Goal: Task Accomplishment & Management: Use online tool/utility

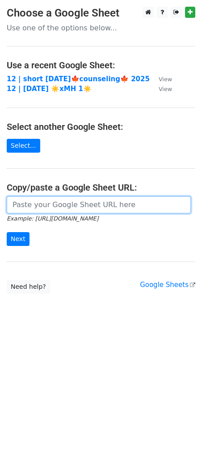
click at [72, 201] on input "url" at bounding box center [99, 205] width 184 height 17
paste input "https://docs.google.com/spreadsheets/d/1dQFsk9ckD5QdkENtd_Nx9UaKumpSoKucWrTuH4m…"
type input "https://docs.google.com/spreadsheets/d/1dQFsk9ckD5QdkENtd_Nx9UaKumpSoKucWrTuH4m…"
click at [7, 232] on input "Next" at bounding box center [18, 239] width 23 height 14
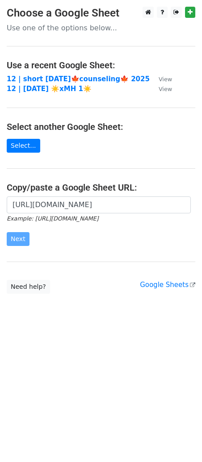
scroll to position [0, 0]
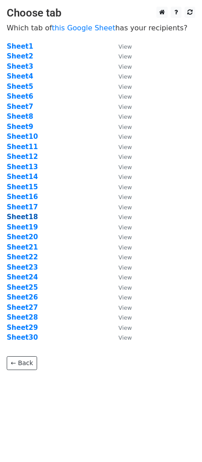
click at [29, 216] on strong "Sheet18" at bounding box center [22, 217] width 31 height 8
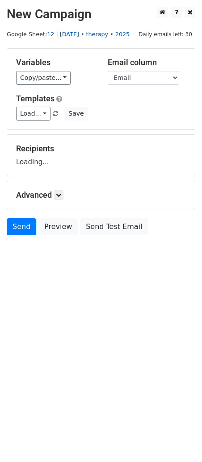
click at [84, 37] on link "12 | oct 18 • therapy • 2025" at bounding box center [88, 34] width 83 height 7
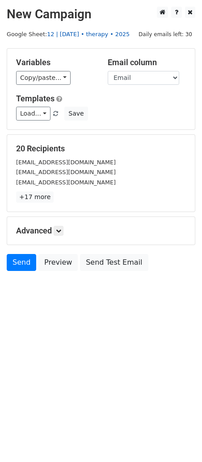
click at [74, 34] on link "12 | oct 18 • therapy • 2025" at bounding box center [88, 34] width 83 height 7
click at [58, 232] on icon at bounding box center [58, 230] width 5 height 5
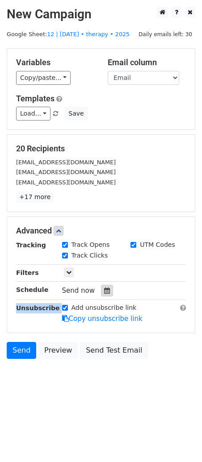
click at [102, 296] on div "Tracking Track Opens UTM Codes Track Clicks Filters Only include spreadsheet ro…" at bounding box center [101, 282] width 170 height 84
drag, startPoint x: 102, startPoint y: 295, endPoint x: 104, endPoint y: 290, distance: 6.0
click at [102, 294] on div at bounding box center [107, 291] width 12 height 12
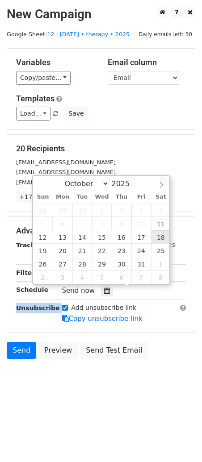
type input "2025-10-18 12:00"
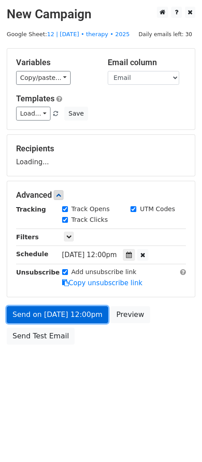
click at [76, 317] on link "Send on Oct 18 at 12:00pm" at bounding box center [57, 314] width 101 height 17
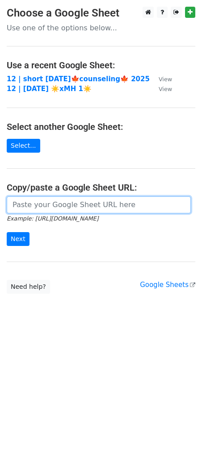
click at [80, 197] on input "url" at bounding box center [99, 205] width 184 height 17
paste input "Therapy Marketing Expansion Guide"
paste input "https://docs.google.com/spreadsheets/d/1dQFsk9ckD5QdkENtd_Nx9UaKumpSoKucWrTuH4m…"
type input "https://docs.google.com/spreadsheets/d/1dQFsk9ckD5QdkENtd_Nx9UaKumpSoKucWrTuH4m…"
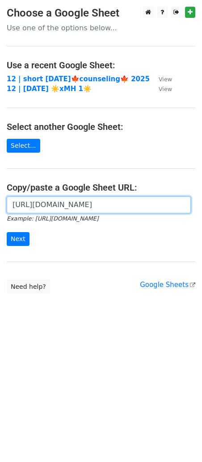
click at [7, 232] on input "Next" at bounding box center [18, 239] width 23 height 14
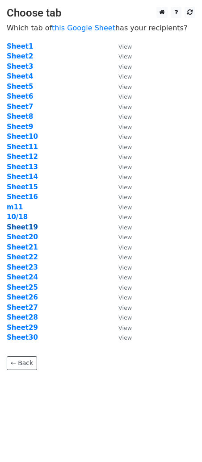
click at [28, 226] on strong "Sheet19" at bounding box center [22, 227] width 31 height 8
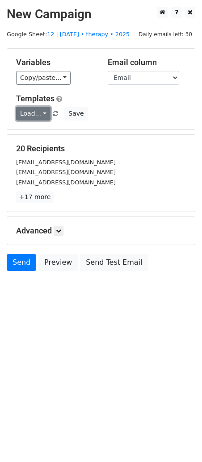
click at [32, 114] on link "Load..." at bounding box center [33, 114] width 34 height 14
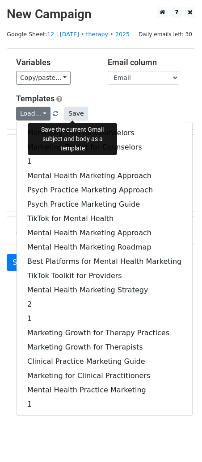
click at [67, 116] on button "Save" at bounding box center [75, 114] width 23 height 14
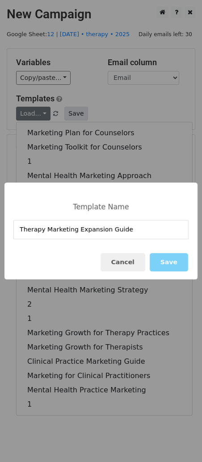
type input "Therapy Marketing Expansion Guide"
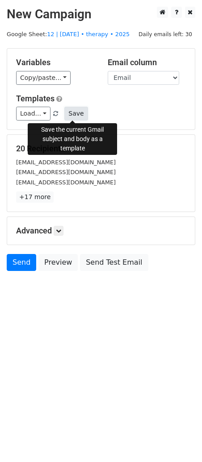
click at [77, 111] on button "Save" at bounding box center [75, 114] width 23 height 14
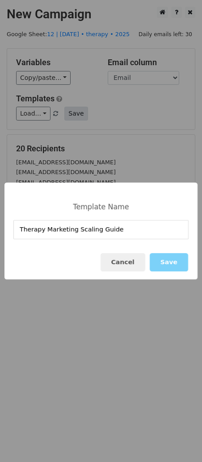
type input "Therapy Marketing Scaling Guide"
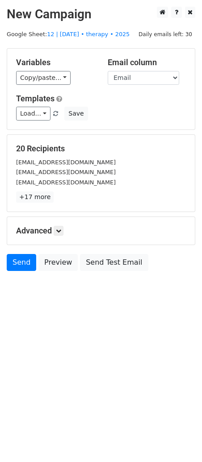
click at [57, 237] on div "Advanced Tracking Track Opens UTM Codes Track Clicks Filters Only include sprea…" at bounding box center [101, 231] width 188 height 28
click at [59, 230] on icon at bounding box center [58, 230] width 5 height 5
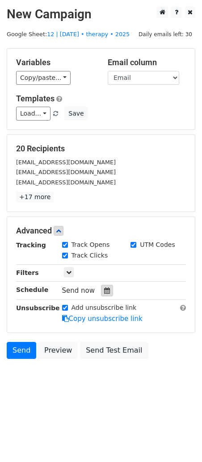
click at [104, 292] on icon at bounding box center [107, 291] width 6 height 6
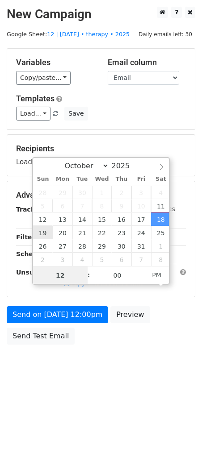
type input "2025-10-19 12:00"
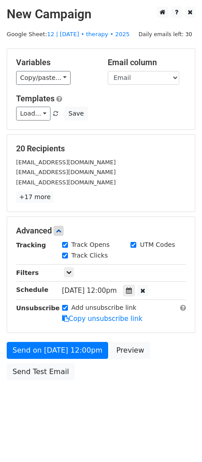
click at [64, 323] on div "Advanced Tracking Track Opens UTM Codes Track Clicks Filters Only include sprea…" at bounding box center [101, 275] width 188 height 116
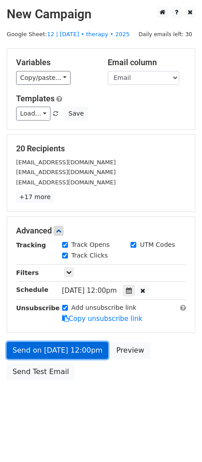
click at [47, 357] on link "Send on Oct 19 at 12:00pm" at bounding box center [57, 350] width 101 height 17
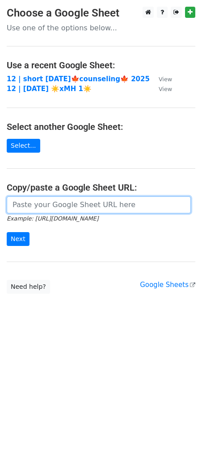
click at [55, 207] on input "url" at bounding box center [99, 205] width 184 height 17
paste input "https://docs.google.com/spreadsheets/d/1dQFsk9ckD5QdkENtd_Nx9UaKumpSoKucWrTuH4m…"
type input "https://docs.google.com/spreadsheets/d/1dQFsk9ckD5QdkENtd_Nx9UaKumpSoKucWrTuH4m…"
click at [7, 232] on input "Next" at bounding box center [18, 239] width 23 height 14
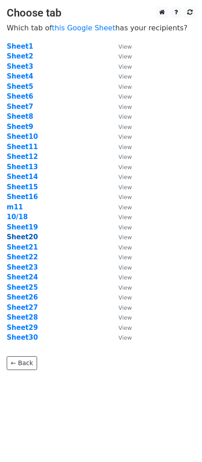
click at [27, 236] on strong "Sheet20" at bounding box center [22, 237] width 31 height 8
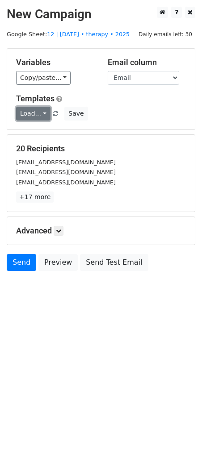
click at [34, 114] on link "Load..." at bounding box center [33, 114] width 34 height 14
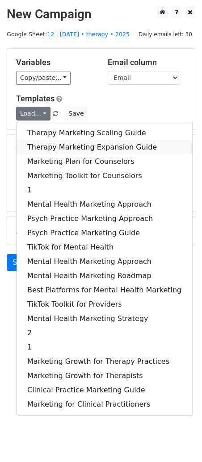
click at [79, 146] on link "Therapy Marketing Expansion Guide" at bounding box center [105, 147] width 176 height 14
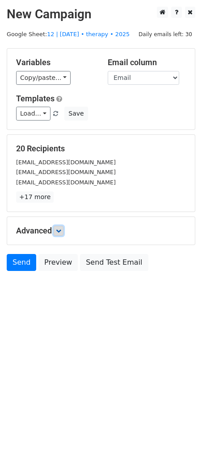
click at [61, 232] on icon at bounding box center [58, 230] width 5 height 5
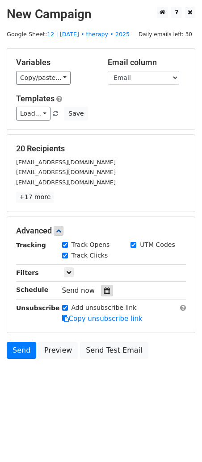
click at [104, 289] on icon at bounding box center [107, 291] width 6 height 6
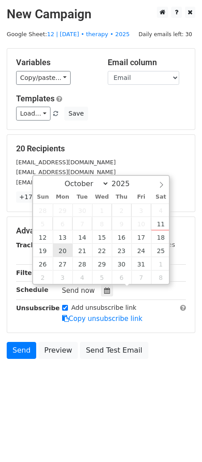
type input "2025-10-20 12:00"
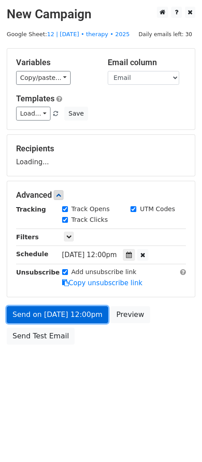
click at [65, 318] on link "Send on Oct 20 at 12:00pm" at bounding box center [57, 314] width 101 height 17
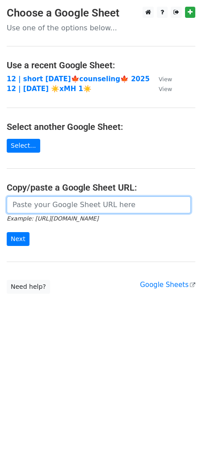
click at [82, 202] on input "url" at bounding box center [99, 205] width 184 height 17
paste input "https://docs.google.com/spreadsheets/d/1dQFsk9ckD5QdkENtd_Nx9UaKumpSoKucWrTuH4m…"
type input "https://docs.google.com/spreadsheets/d/1dQFsk9ckD5QdkENtd_Nx9UaKumpSoKucWrTuH4m…"
click at [7, 232] on input "Next" at bounding box center [18, 239] width 23 height 14
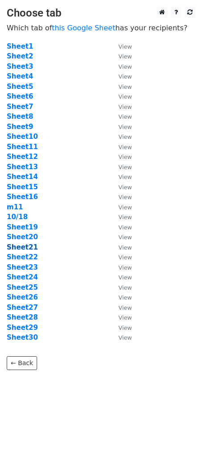
click at [32, 249] on strong "Sheet21" at bounding box center [22, 247] width 31 height 8
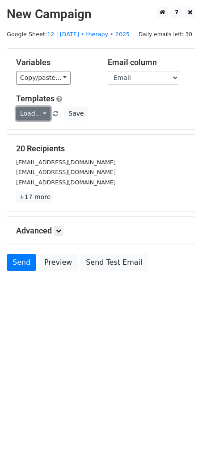
click at [29, 112] on link "Load..." at bounding box center [33, 114] width 34 height 14
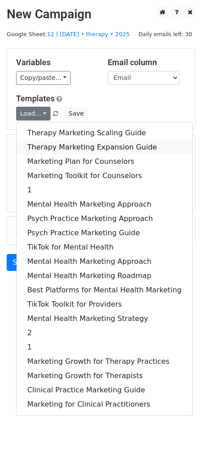
click at [60, 145] on link "Therapy Marketing Expansion Guide" at bounding box center [105, 147] width 176 height 14
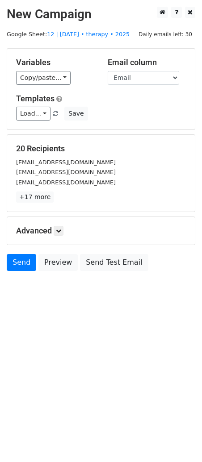
click at [62, 218] on div "Advanced Tracking Track Opens UTM Codes Track Clicks Filters Only include sprea…" at bounding box center [101, 231] width 188 height 28
click at [61, 229] on icon at bounding box center [58, 230] width 5 height 5
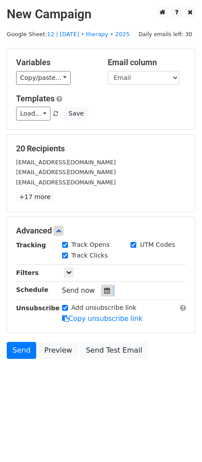
click at [107, 295] on div "Tracking Track Opens UTM Codes Track Clicks Filters Only include spreadsheet ro…" at bounding box center [101, 282] width 170 height 84
click at [104, 288] on icon at bounding box center [107, 291] width 6 height 6
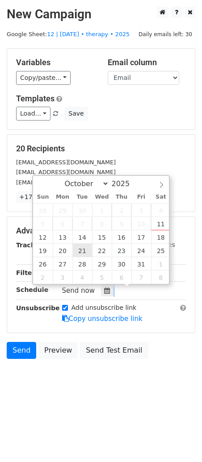
type input "2025-10-21 12:00"
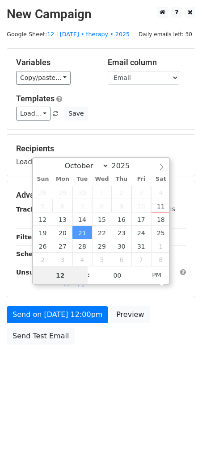
drag, startPoint x: 82, startPoint y: 250, endPoint x: 74, endPoint y: 302, distance: 52.5
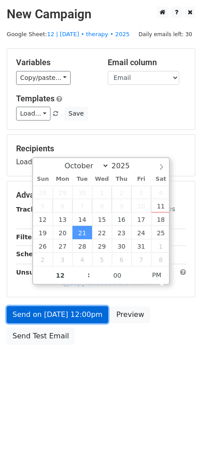
click at [71, 320] on link "Send on Oct 21 at 12:00pm" at bounding box center [57, 314] width 101 height 17
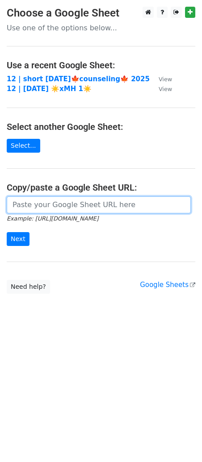
click at [76, 212] on input "url" at bounding box center [99, 205] width 184 height 17
paste input "[URL][DOMAIN_NAME]"
type input "https://docs.google.com/spreadsheets/d/1dQFsk9ckD5QdkENtd_Nx9UaKumpSoKucWrTuH4m…"
click at [7, 232] on input "Next" at bounding box center [18, 239] width 23 height 14
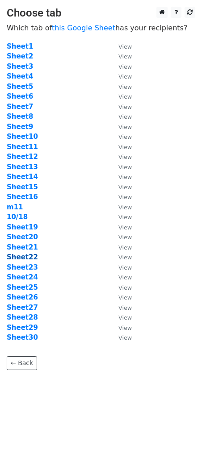
click at [28, 255] on strong "Sheet22" at bounding box center [22, 257] width 31 height 8
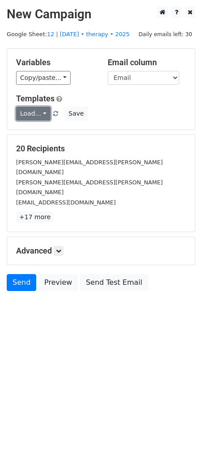
click at [34, 112] on link "Load..." at bounding box center [33, 114] width 34 height 14
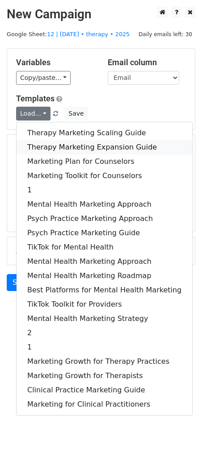
click at [43, 146] on link "Therapy Marketing Expansion Guide" at bounding box center [105, 147] width 176 height 14
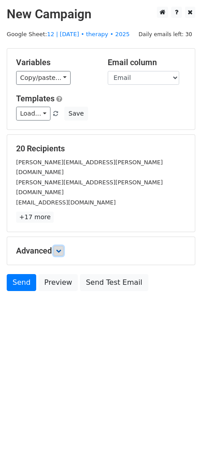
click at [61, 248] on icon at bounding box center [58, 250] width 5 height 5
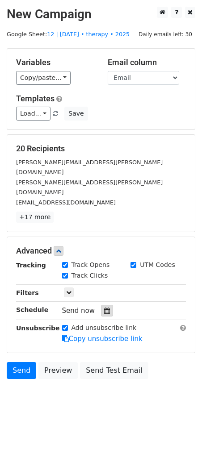
click at [104, 308] on icon at bounding box center [107, 311] width 6 height 6
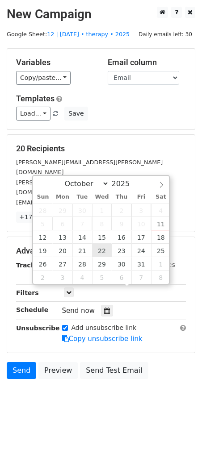
type input "2025-10-22 12:00"
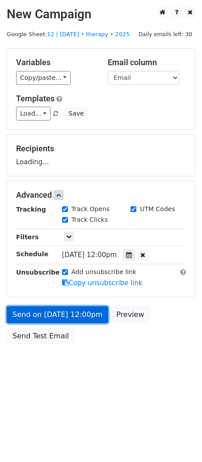
click at [78, 308] on link "Send on Oct 22 at 12:00pm" at bounding box center [57, 314] width 101 height 17
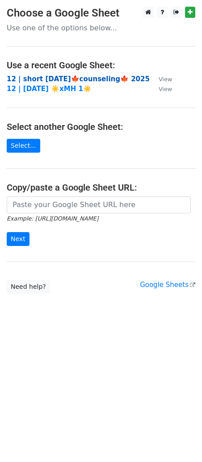
click at [49, 78] on strong "12 | short [DATE]🍁counseling🍁 2025" at bounding box center [78, 79] width 143 height 8
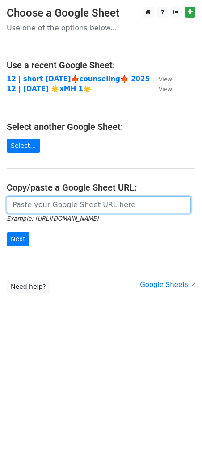
click at [86, 198] on input "url" at bounding box center [99, 205] width 184 height 17
paste input "[URL][DOMAIN_NAME]"
type input "[URL][DOMAIN_NAME]"
click at [7, 232] on input "Next" at bounding box center [18, 239] width 23 height 14
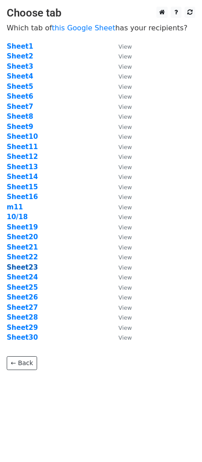
click at [27, 269] on strong "Sheet23" at bounding box center [22, 268] width 31 height 8
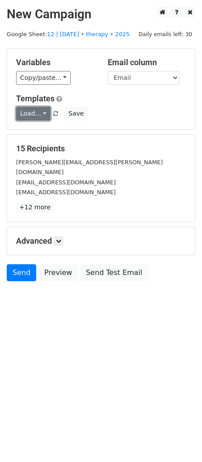
click at [35, 118] on link "Load..." at bounding box center [33, 114] width 34 height 14
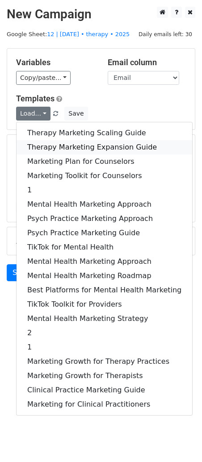
click at [57, 144] on link "Therapy Marketing Expansion Guide" at bounding box center [105, 147] width 176 height 14
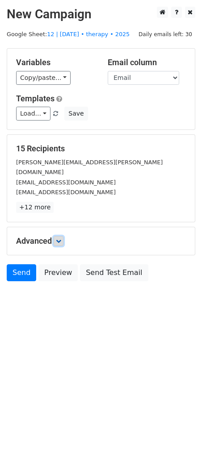
click at [60, 239] on icon at bounding box center [58, 241] width 5 height 5
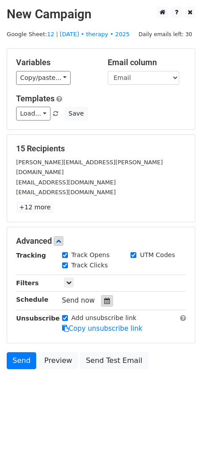
click at [104, 298] on icon at bounding box center [107, 301] width 6 height 6
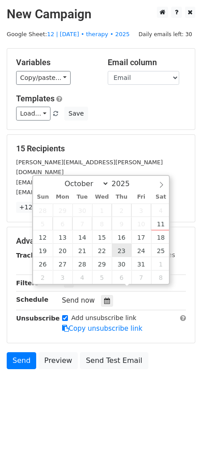
type input "2025-10-23 12:00"
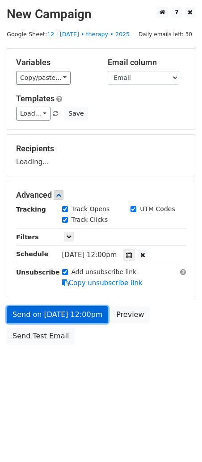
click at [75, 319] on link "Send on Oct 23 at 12:00pm" at bounding box center [57, 314] width 101 height 17
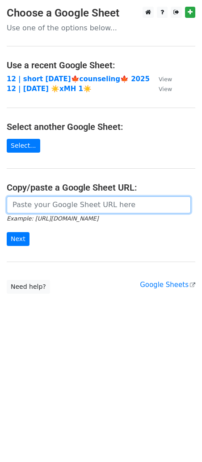
click at [70, 208] on input "url" at bounding box center [99, 205] width 184 height 17
paste input "[URL][DOMAIN_NAME]"
type input "[URL][DOMAIN_NAME]"
click at [7, 232] on input "Next" at bounding box center [18, 239] width 23 height 14
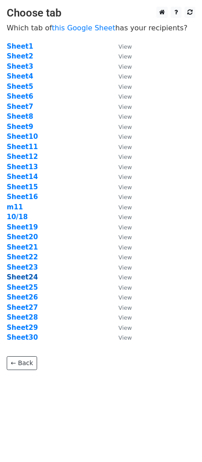
click at [26, 276] on strong "Sheet24" at bounding box center [22, 277] width 31 height 8
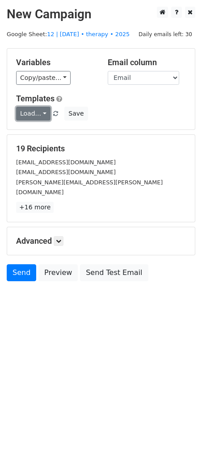
click at [37, 113] on link "Load..." at bounding box center [33, 114] width 34 height 14
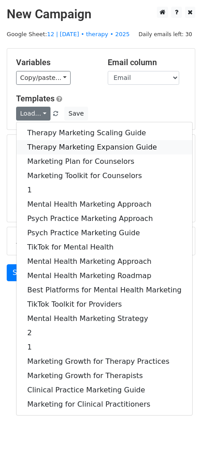
click at [60, 140] on link "Therapy Marketing Expansion Guide" at bounding box center [105, 147] width 176 height 14
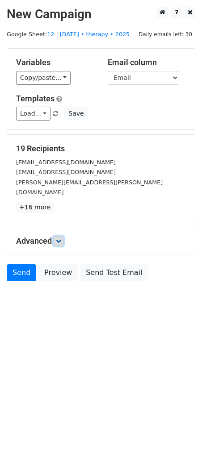
click at [63, 236] on link at bounding box center [59, 241] width 10 height 10
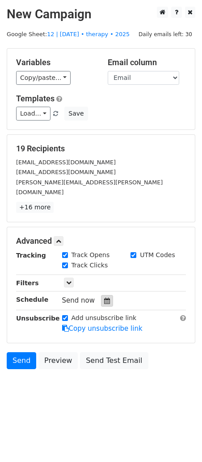
click at [104, 298] on icon at bounding box center [107, 301] width 6 height 6
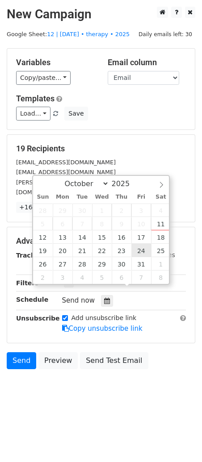
type input "2025-10-24 12:00"
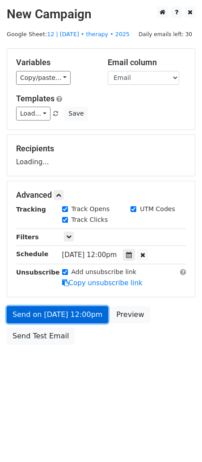
click at [66, 313] on link "Send on Oct 24 at 12:00pm" at bounding box center [57, 314] width 101 height 17
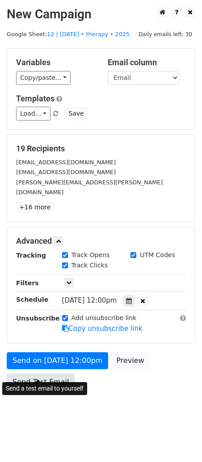
click at [46, 374] on link "Send Test Email" at bounding box center [41, 382] width 68 height 17
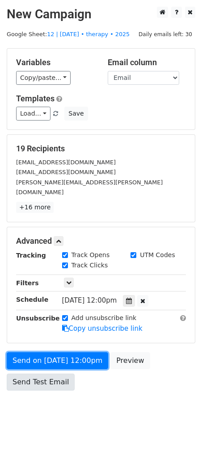
drag, startPoint x: 52, startPoint y: 346, endPoint x: 47, endPoint y: 369, distance: 23.8
click at [52, 352] on link "Send on Oct 24 at 12:00pm" at bounding box center [57, 360] width 101 height 17
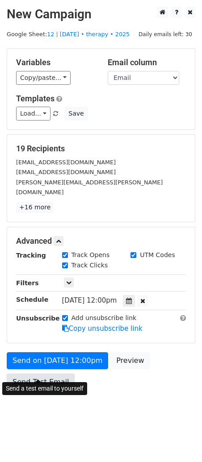
click at [46, 374] on link "Send Test Email" at bounding box center [41, 382] width 68 height 17
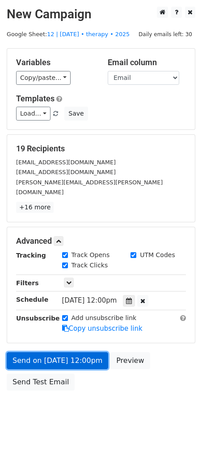
click at [48, 352] on link "Send on Oct 24 at 12:00pm" at bounding box center [57, 360] width 101 height 17
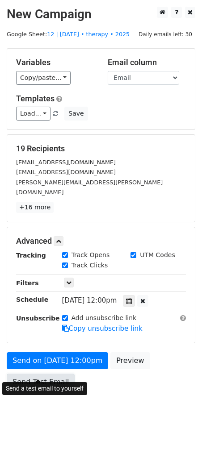
click at [42, 374] on link "Send Test Email" at bounding box center [41, 382] width 68 height 17
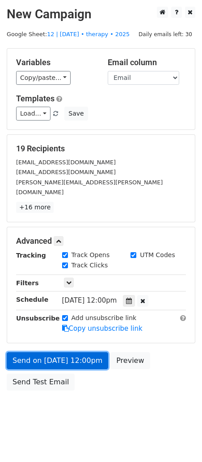
click at [50, 352] on link "Send on Oct 24 at 12:00pm" at bounding box center [57, 360] width 101 height 17
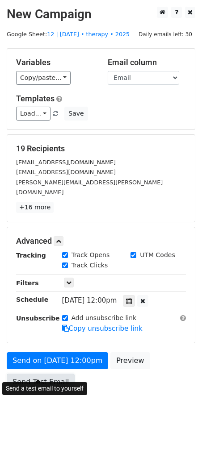
click at [45, 374] on link "Send Test Email" at bounding box center [41, 382] width 68 height 17
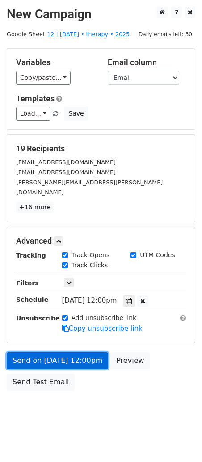
click at [51, 352] on link "Send on Oct 24 at 12:00pm" at bounding box center [57, 360] width 101 height 17
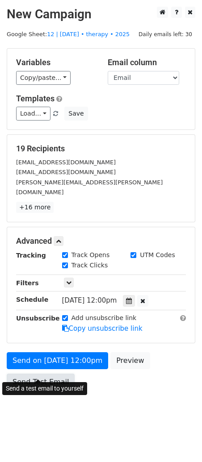
drag, startPoint x: 42, startPoint y: 372, endPoint x: 42, endPoint y: 365, distance: 6.7
click at [42, 374] on link "Send Test Email" at bounding box center [41, 382] width 68 height 17
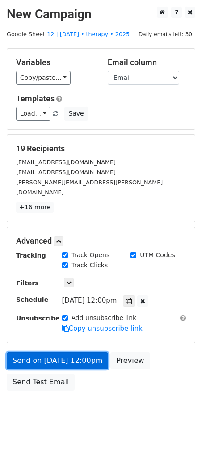
click at [45, 352] on link "Send on Oct 24 at 12:00pm" at bounding box center [57, 360] width 101 height 17
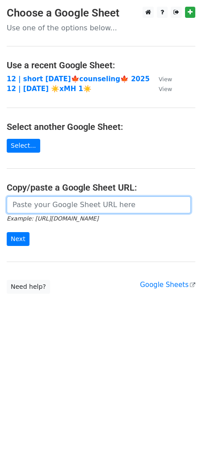
click at [92, 210] on input "url" at bounding box center [99, 205] width 184 height 17
paste input "[URL][DOMAIN_NAME]"
type input "[URL][DOMAIN_NAME]"
click at [7, 232] on input "Next" at bounding box center [18, 239] width 23 height 14
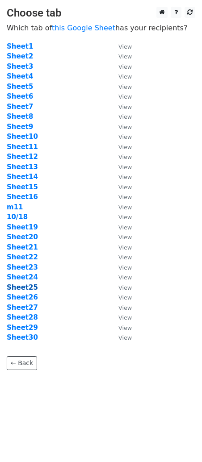
click at [30, 288] on strong "Sheet25" at bounding box center [22, 288] width 31 height 8
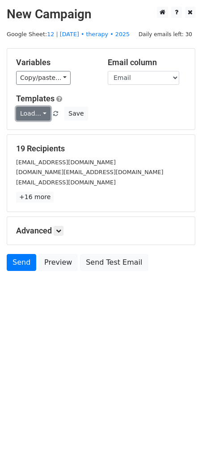
click at [34, 109] on link "Load..." at bounding box center [33, 114] width 34 height 14
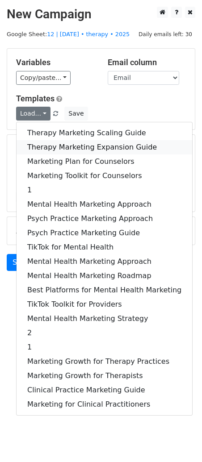
click at [50, 141] on link "Therapy Marketing Expansion Guide" at bounding box center [105, 147] width 176 height 14
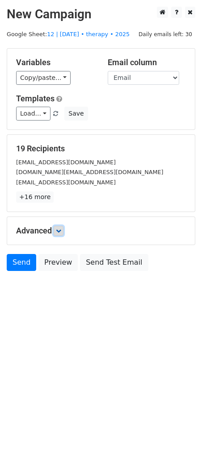
click at [57, 231] on icon at bounding box center [58, 230] width 5 height 5
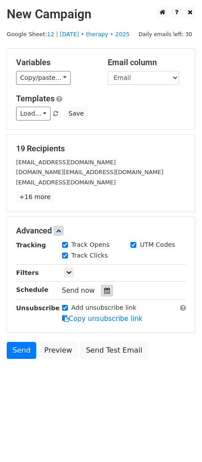
click at [105, 293] on icon at bounding box center [107, 291] width 6 height 6
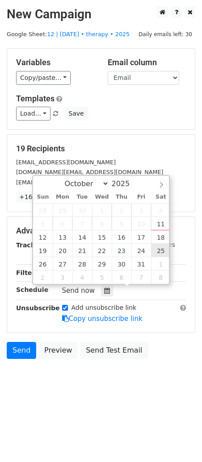
type input "2025-10-25 12:00"
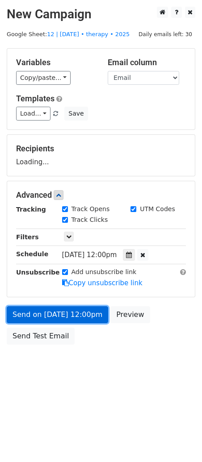
click at [60, 321] on link "Send on Oct 25 at 12:00pm" at bounding box center [57, 314] width 101 height 17
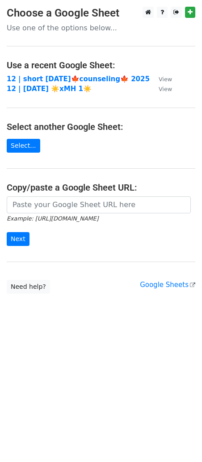
click at [63, 193] on main "Choose a Google Sheet Use one of the options below... Use a recent Google Sheet…" at bounding box center [101, 150] width 202 height 287
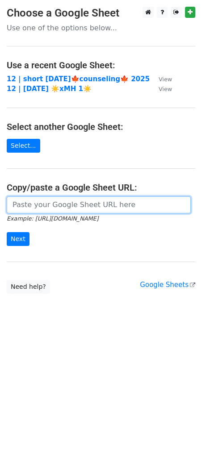
click at [60, 200] on input "url" at bounding box center [99, 205] width 184 height 17
paste input "[URL][DOMAIN_NAME]"
type input "[URL][DOMAIN_NAME]"
click at [7, 232] on input "Next" at bounding box center [18, 239] width 23 height 14
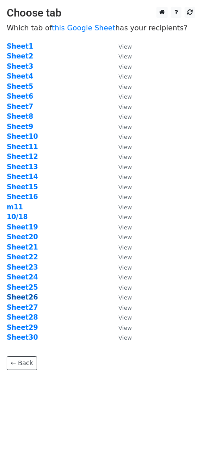
click at [30, 296] on strong "Sheet26" at bounding box center [22, 298] width 31 height 8
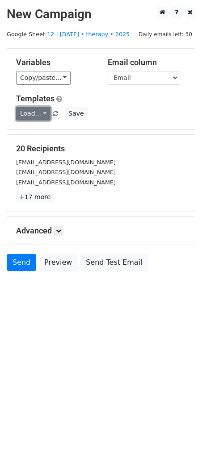
click at [34, 109] on link "Load..." at bounding box center [33, 114] width 34 height 14
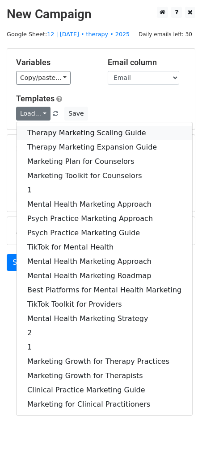
click at [39, 131] on link "Therapy Marketing Scaling Guide" at bounding box center [105, 133] width 176 height 14
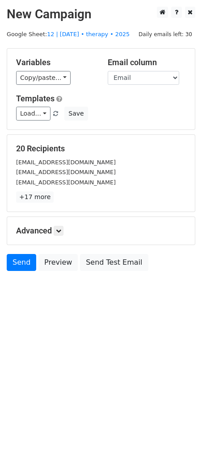
click at [66, 231] on h5 "Advanced" at bounding box center [101, 231] width 170 height 10
click at [61, 229] on icon at bounding box center [58, 230] width 5 height 5
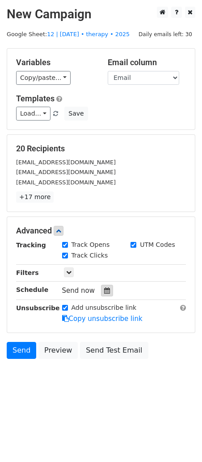
click at [105, 290] on icon at bounding box center [107, 291] width 6 height 6
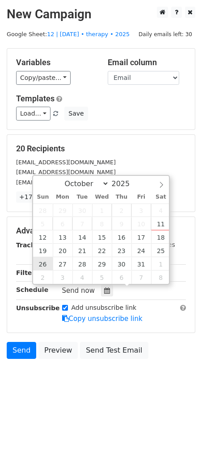
type input "[DATE] 12:00"
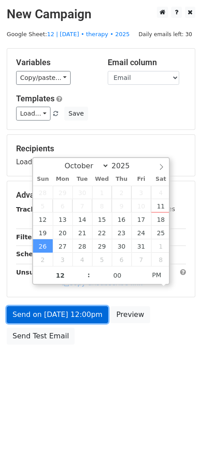
click at [50, 319] on link "Send on [DATE] 12:00pm" at bounding box center [57, 314] width 101 height 17
